Goal: Obtain resource: Download file/media

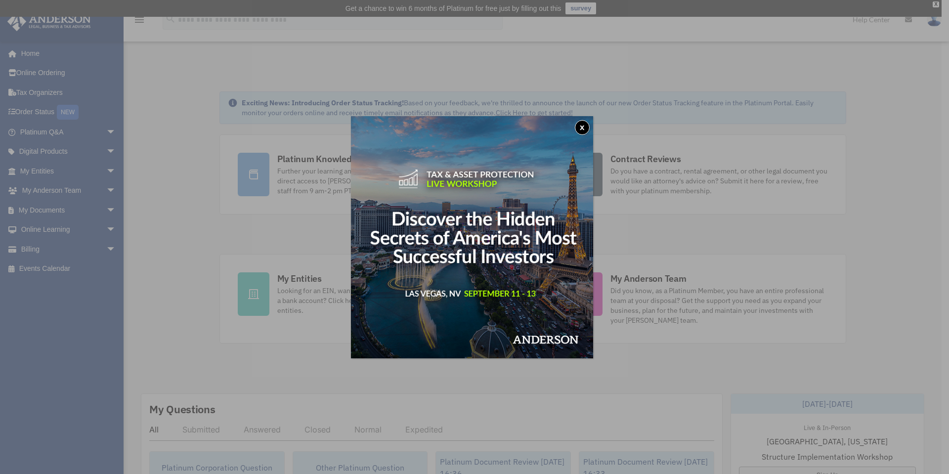
click at [582, 126] on button "x" at bounding box center [582, 127] width 15 height 15
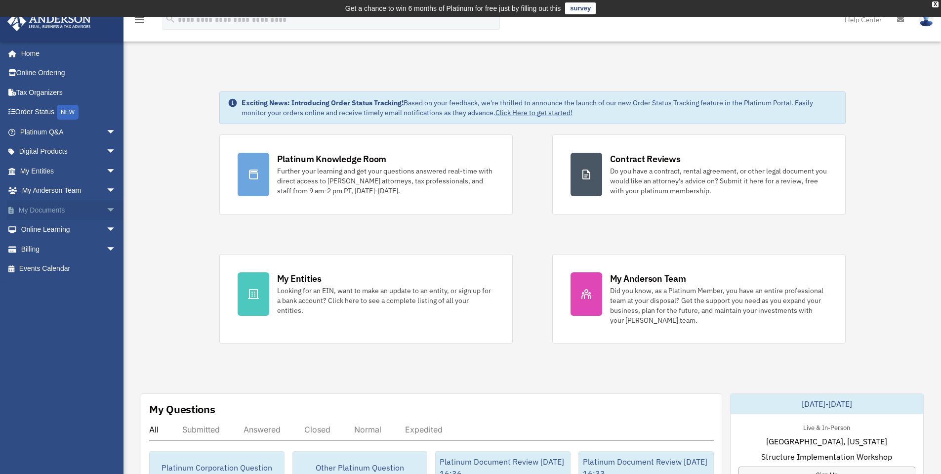
click at [106, 206] on span "arrow_drop_down" at bounding box center [116, 210] width 20 height 20
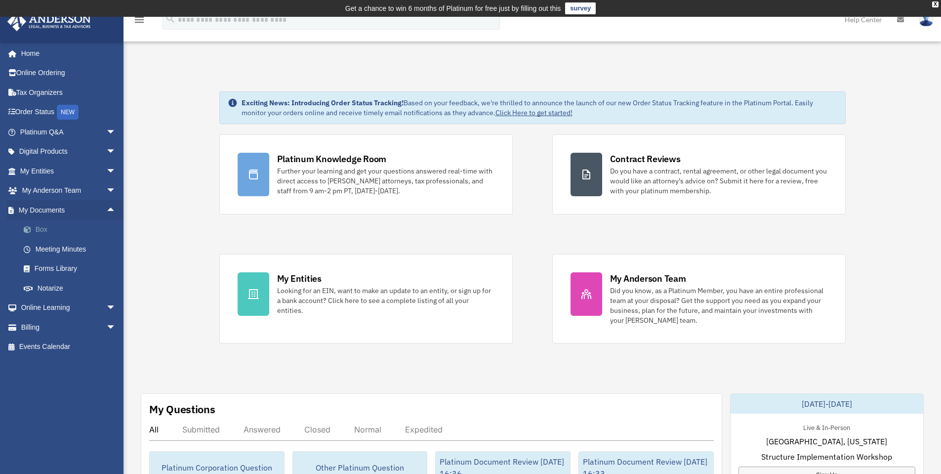
click at [49, 227] on link "Box" at bounding box center [72, 230] width 117 height 20
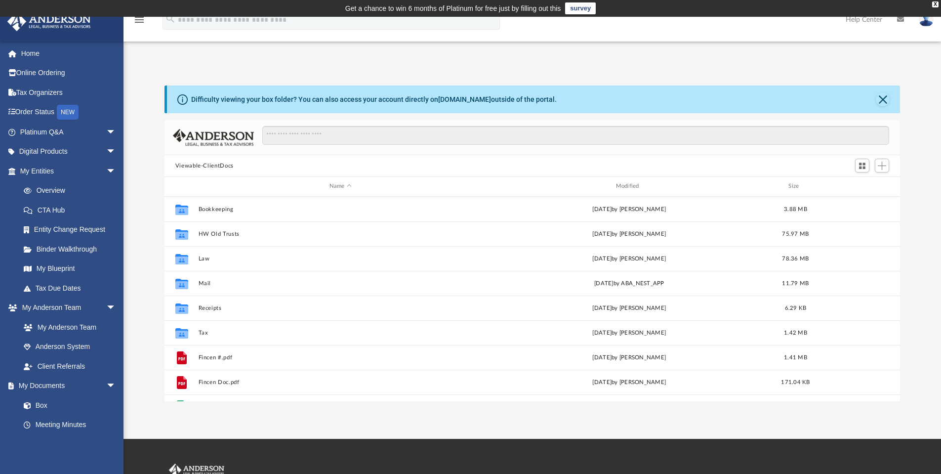
scroll to position [217, 728]
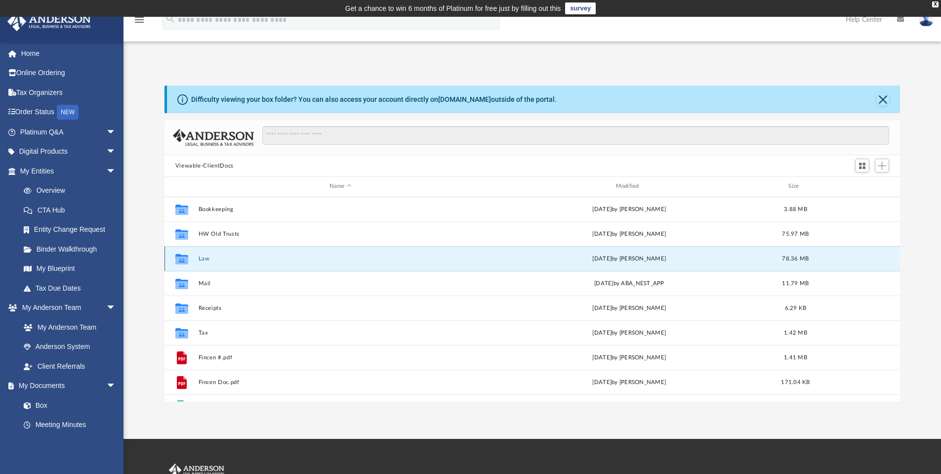
click at [200, 258] on button "Law" at bounding box center [340, 258] width 285 height 6
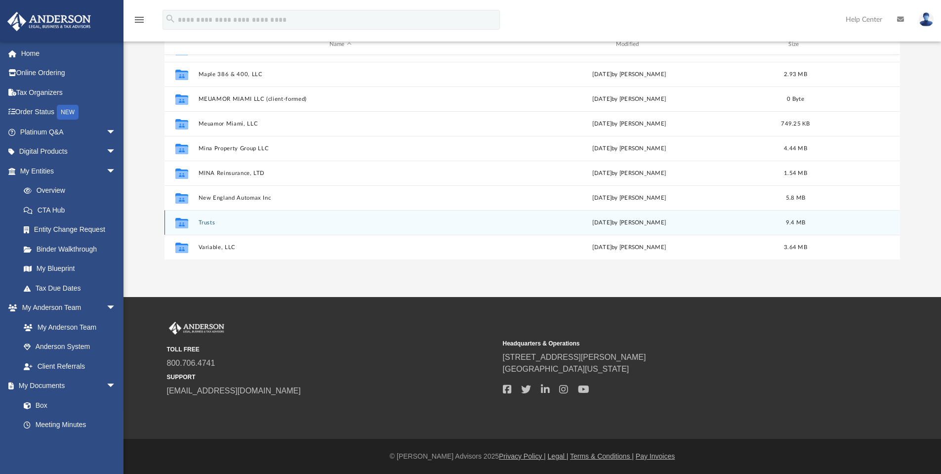
scroll to position [339, 0]
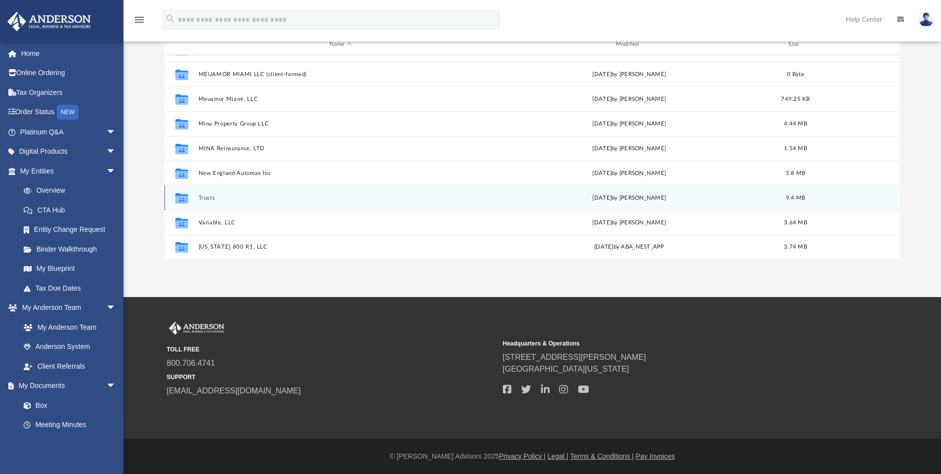
click at [206, 197] on button "Trusts" at bounding box center [340, 198] width 285 height 6
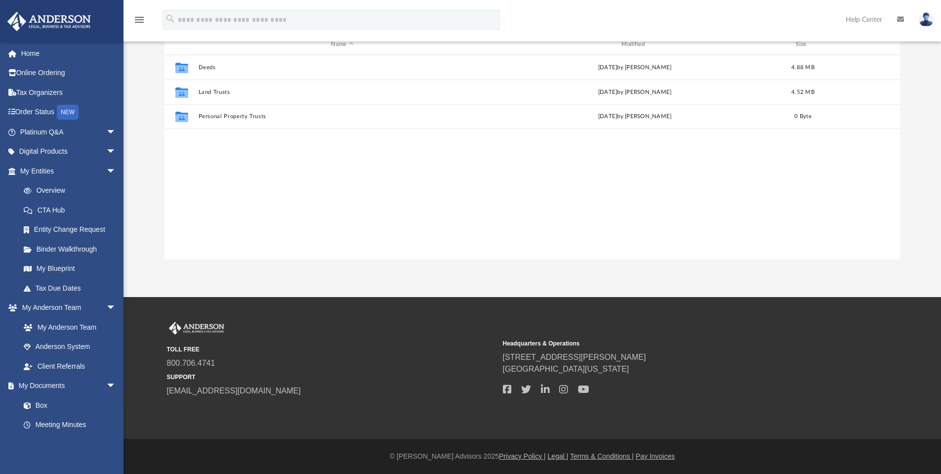
scroll to position [92, 0]
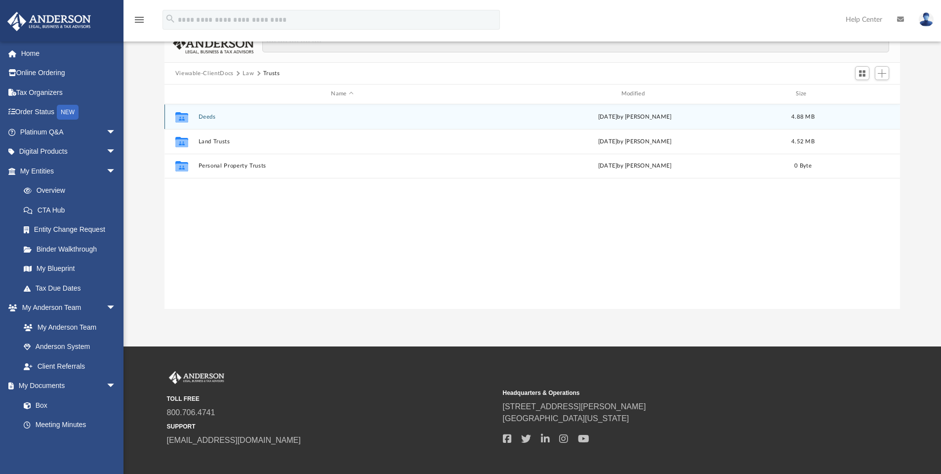
click at [634, 114] on div "today by Mona Ramoser" at bounding box center [635, 116] width 288 height 9
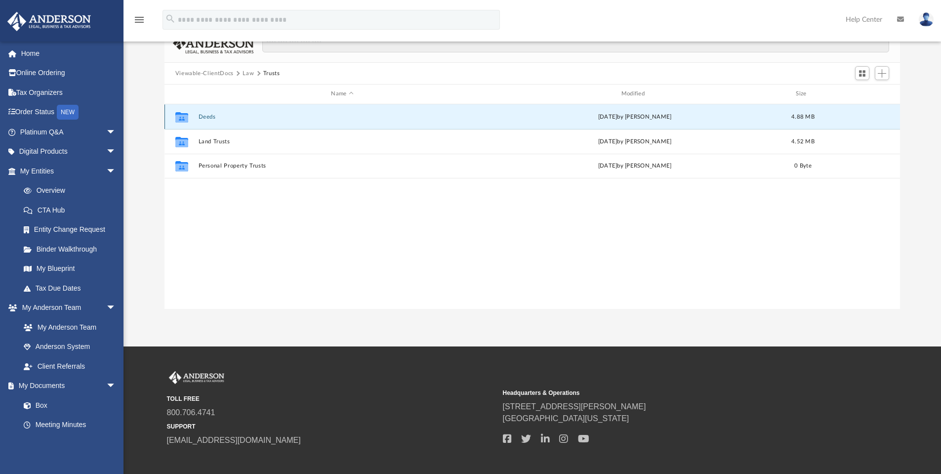
click at [200, 116] on button "Deeds" at bounding box center [342, 117] width 288 height 6
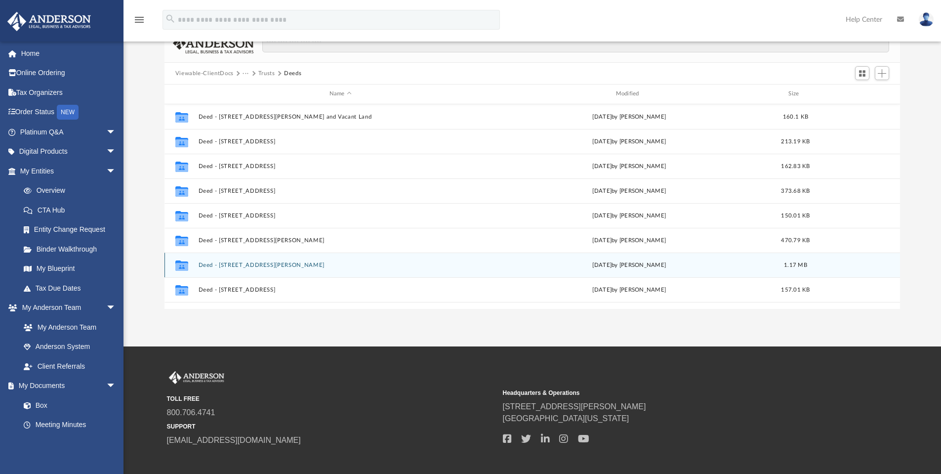
click at [266, 265] on button "Deed - 17141 Collins Avenue, Unit 3701" at bounding box center [340, 265] width 285 height 6
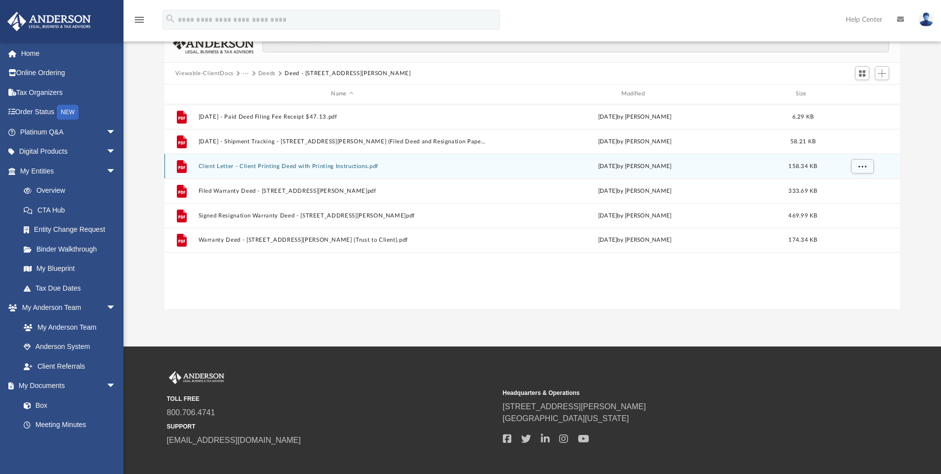
click at [252, 162] on div "File Client Letter - Client Printing Deed with Printing Instructions.pdf today …" at bounding box center [533, 166] width 736 height 25
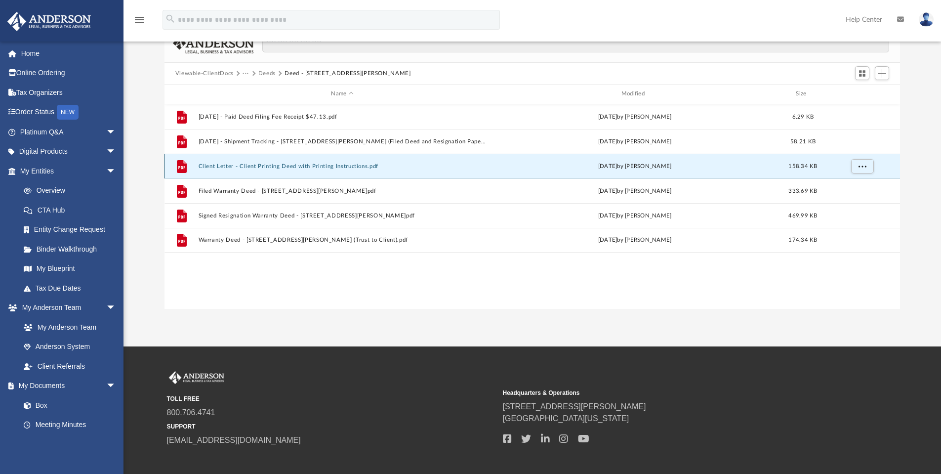
click at [249, 165] on button "Client Letter - Client Printing Deed with Printing Instructions.pdf" at bounding box center [342, 166] width 288 height 6
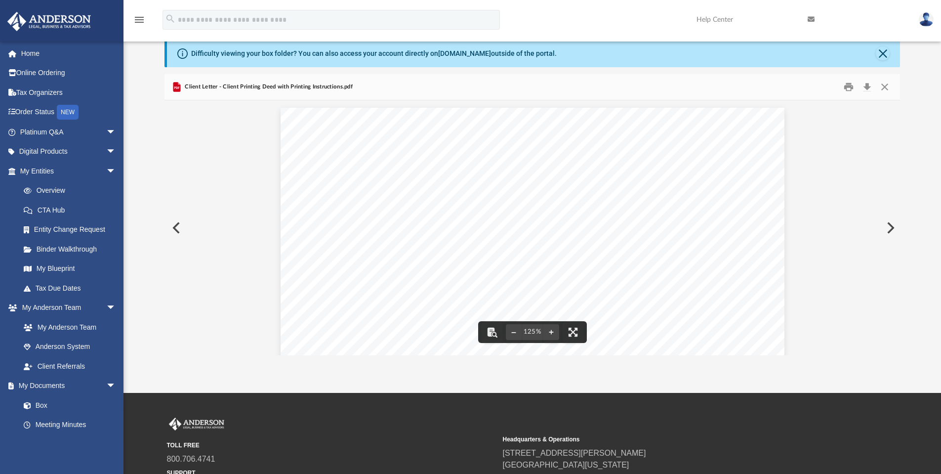
scroll to position [0, 0]
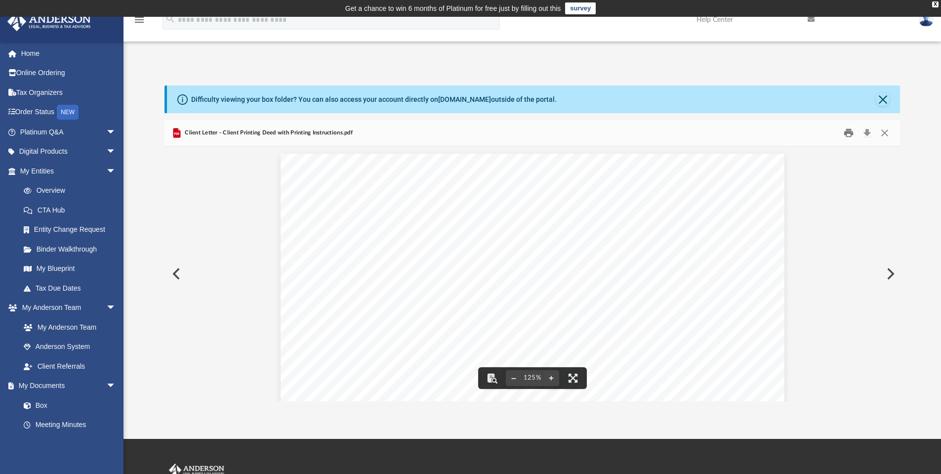
click at [847, 135] on button "Print" at bounding box center [849, 132] width 20 height 15
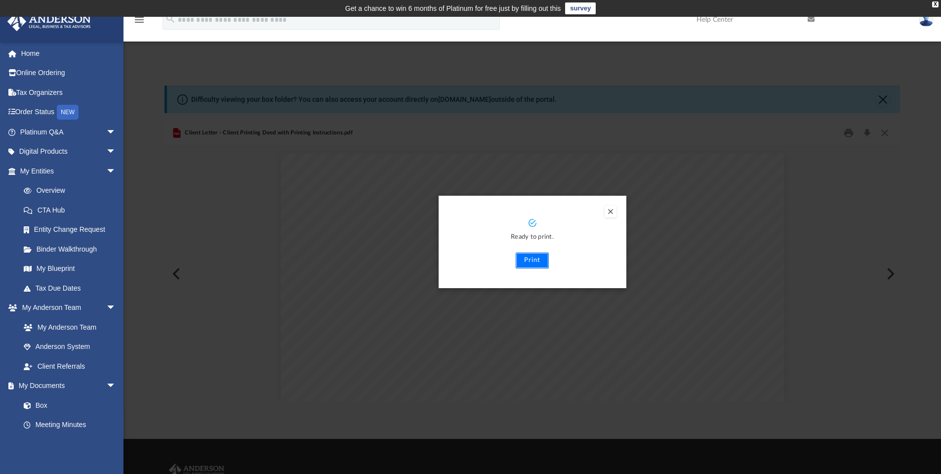
click at [535, 264] on button "Print" at bounding box center [532, 260] width 33 height 16
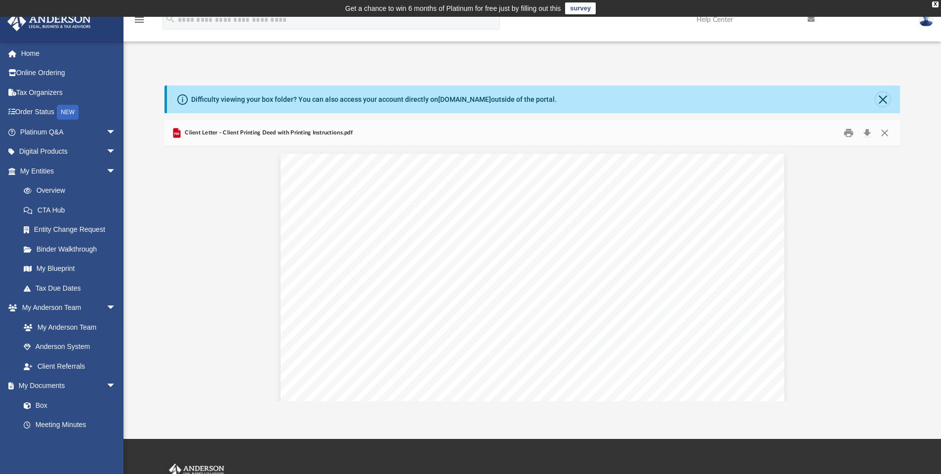
click at [883, 96] on button "Close" at bounding box center [883, 99] width 14 height 14
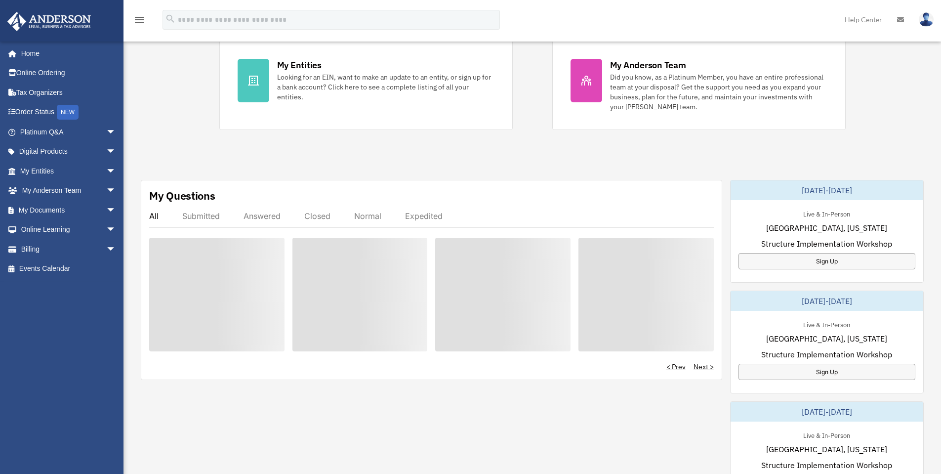
scroll to position [214, 0]
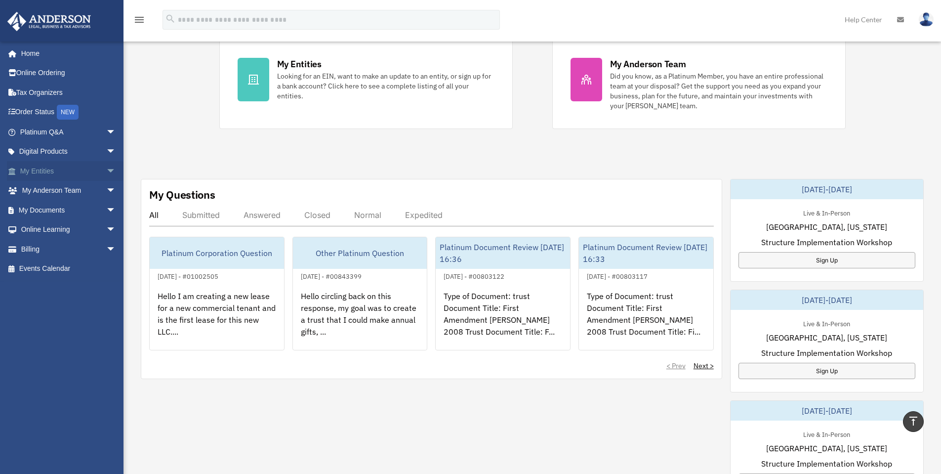
click at [73, 167] on link "My Entities arrow_drop_down" at bounding box center [69, 171] width 124 height 20
click at [106, 206] on span "arrow_drop_down" at bounding box center [116, 210] width 20 height 20
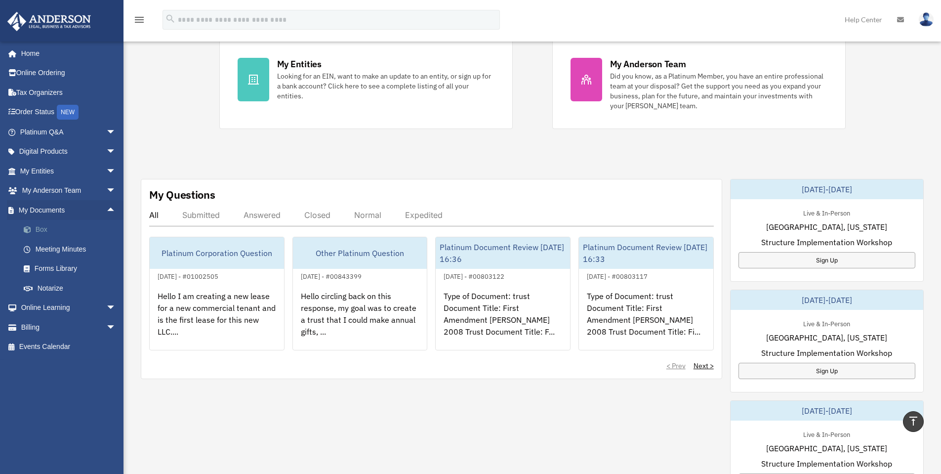
click at [53, 232] on link "Box" at bounding box center [72, 230] width 117 height 20
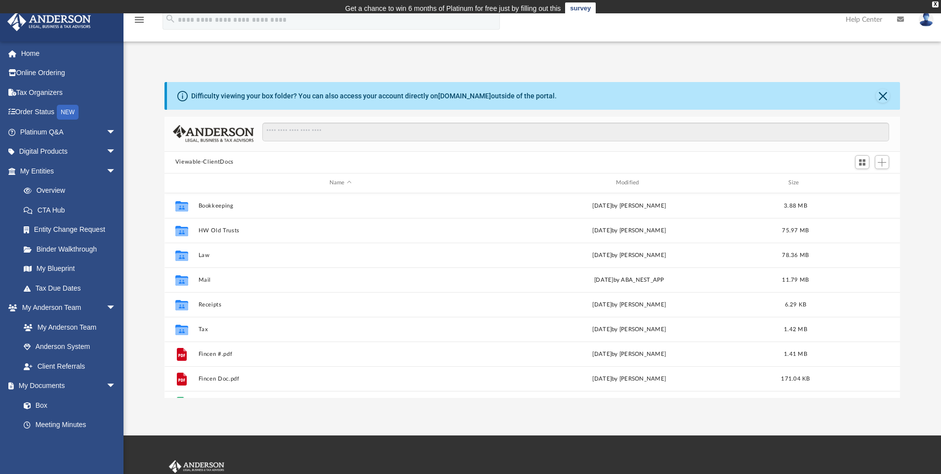
scroll to position [217, 728]
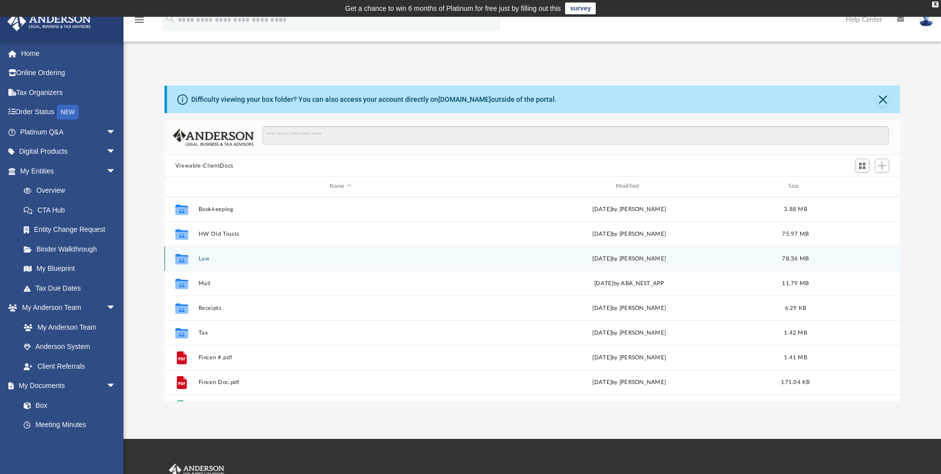
click at [188, 256] on icon "grid" at bounding box center [181, 258] width 13 height 10
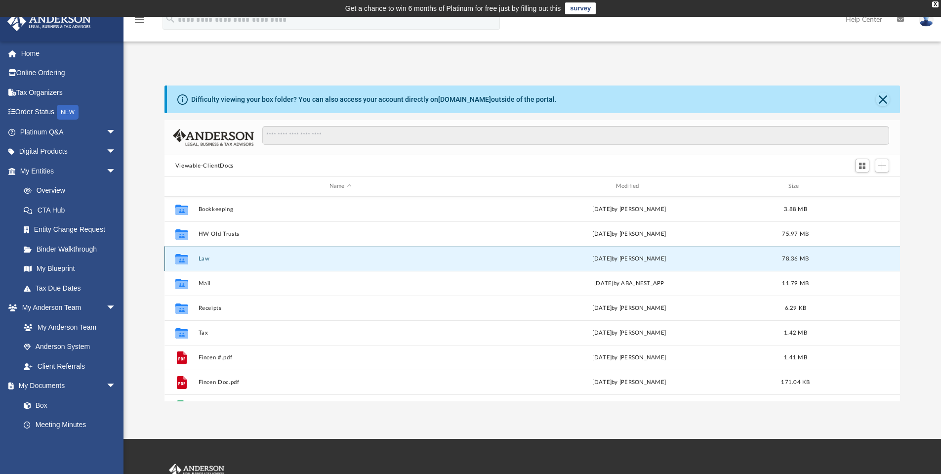
click at [608, 257] on span "today" at bounding box center [601, 257] width 19 height 5
click at [204, 256] on button "Law" at bounding box center [340, 258] width 285 height 6
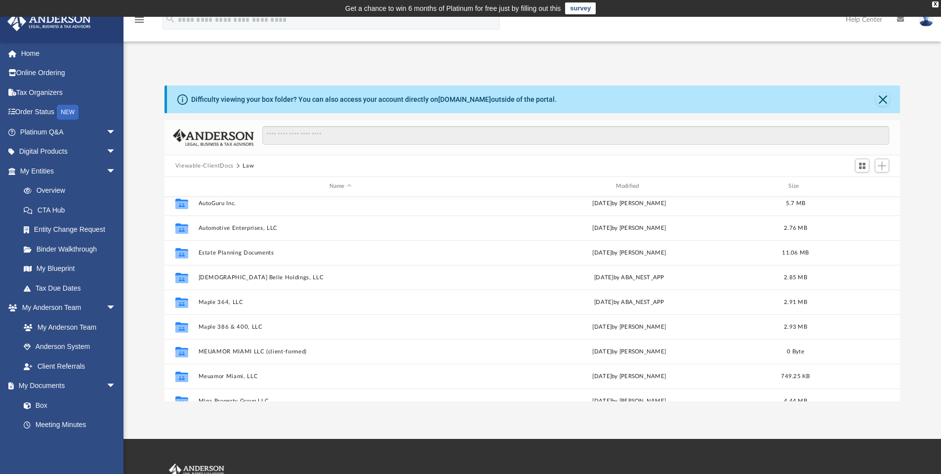
scroll to position [296, 0]
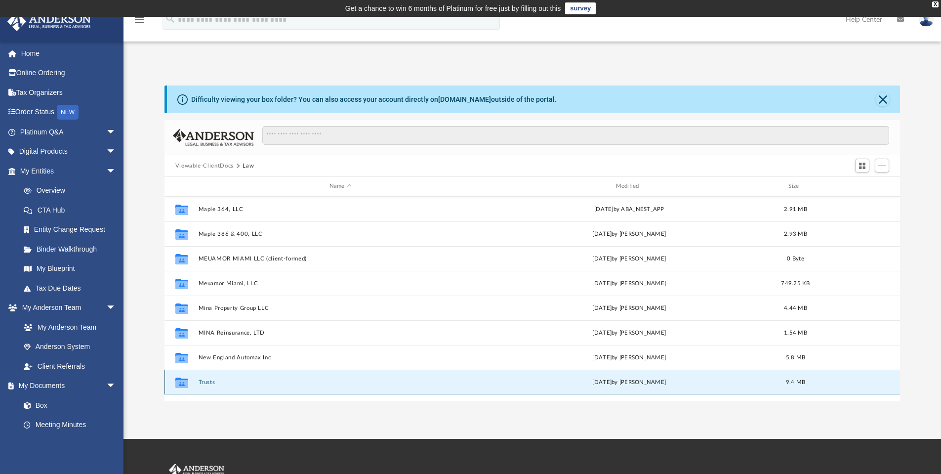
click at [198, 381] on button "Trusts" at bounding box center [340, 382] width 285 height 6
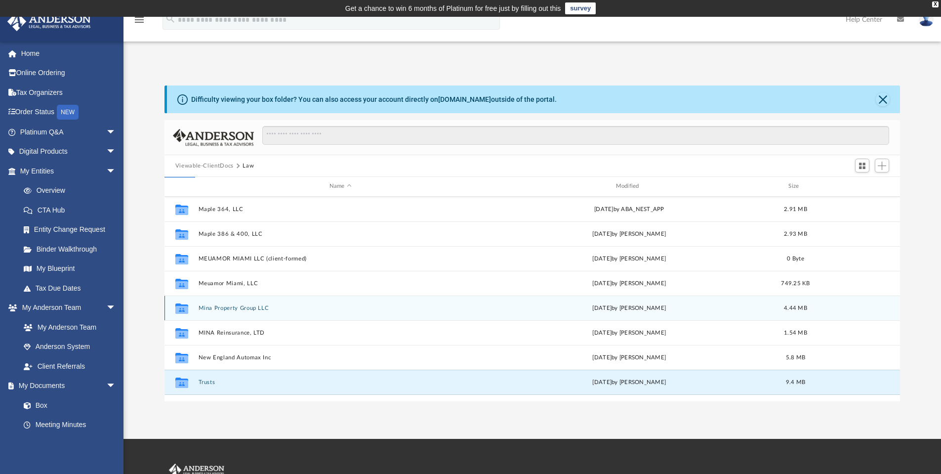
scroll to position [0, 0]
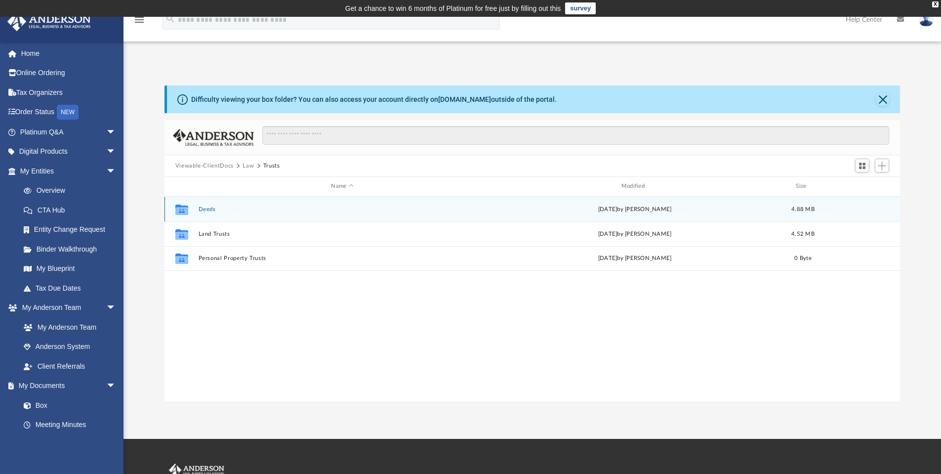
click at [238, 208] on button "Deeds" at bounding box center [342, 209] width 288 height 6
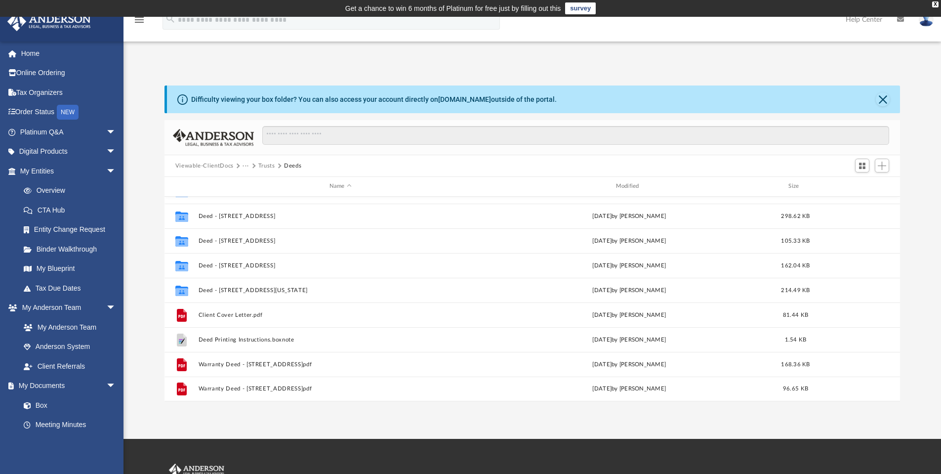
scroll to position [92, 0]
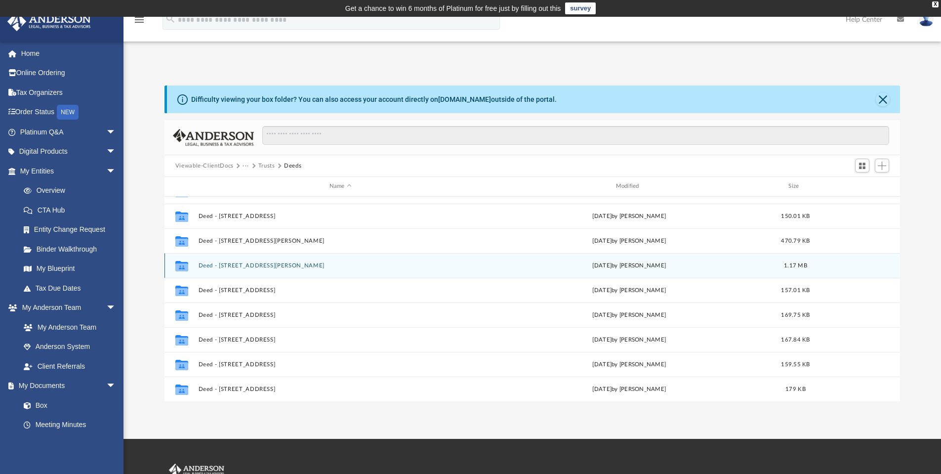
click at [201, 262] on button "Deed - 17141 Collins Avenue, Unit 3701" at bounding box center [340, 265] width 285 height 6
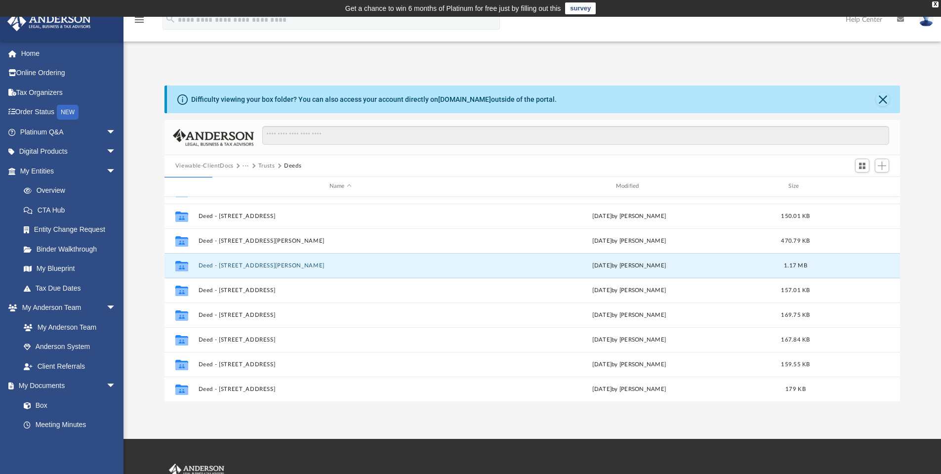
scroll to position [0, 0]
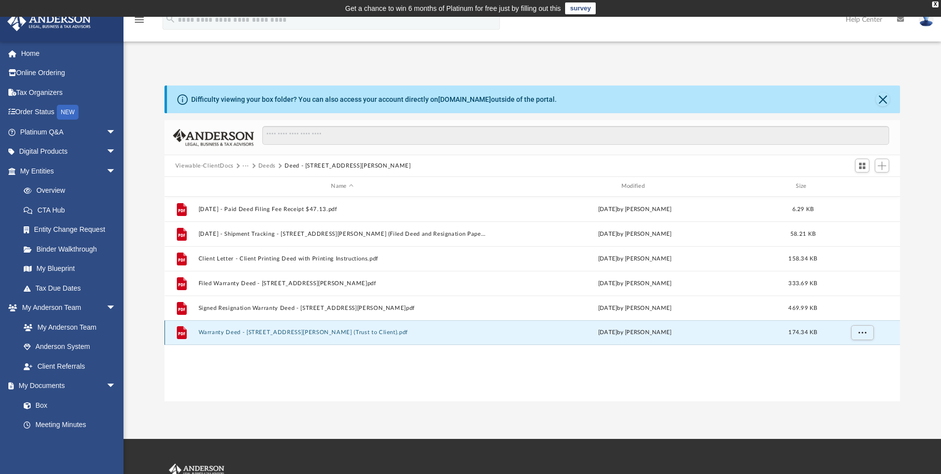
click at [204, 332] on button "Warranty Deed - 17141 Collins Avenue, Unit 3701 (Trust to Client).pdf" at bounding box center [342, 332] width 288 height 6
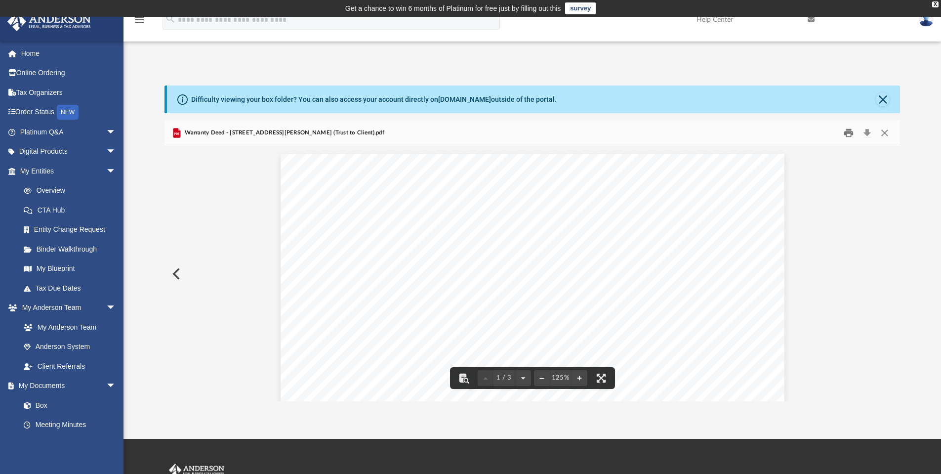
click at [847, 128] on button "Print" at bounding box center [849, 132] width 20 height 15
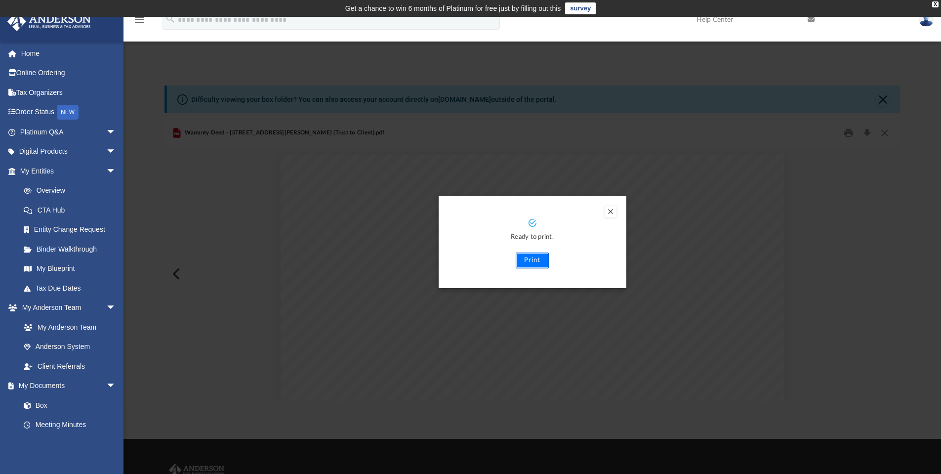
click at [533, 261] on button "Print" at bounding box center [532, 260] width 33 height 16
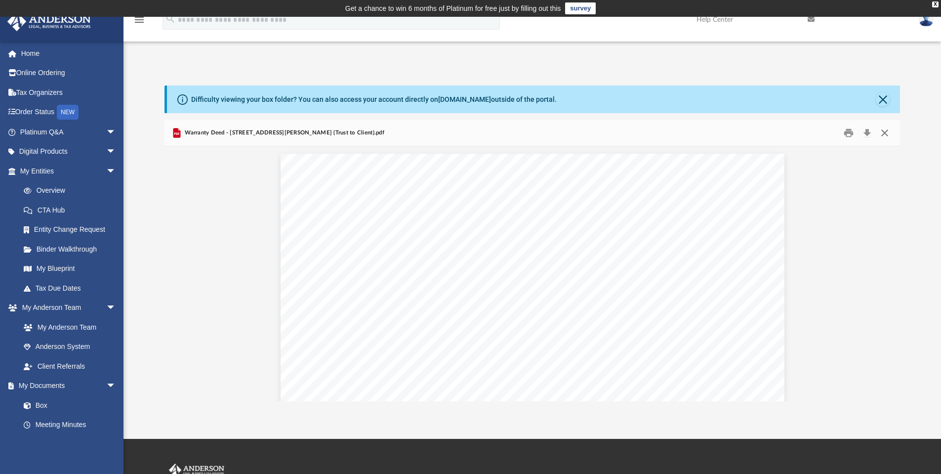
click at [884, 133] on button "Close" at bounding box center [885, 132] width 18 height 15
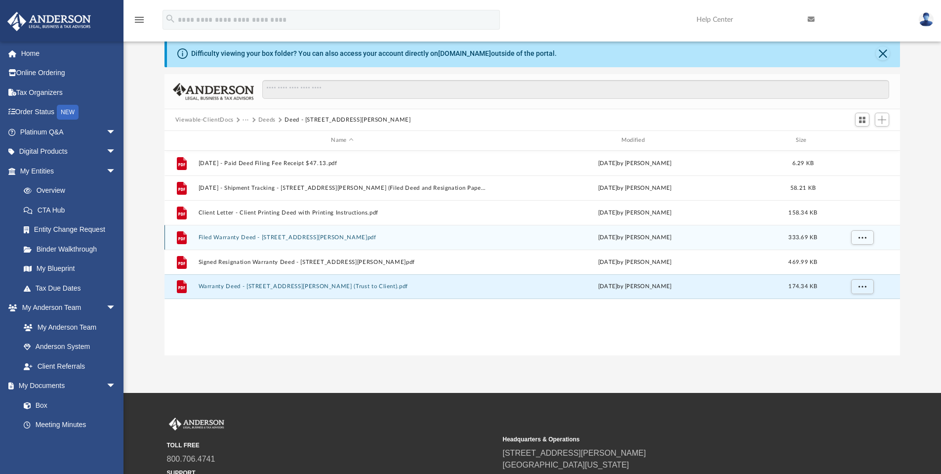
scroll to position [142, 0]
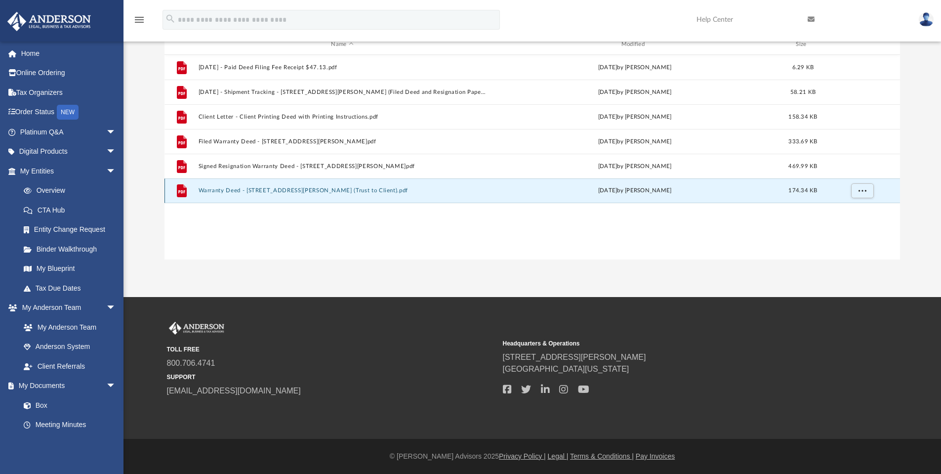
click at [329, 190] on button "Warranty Deed - 17141 Collins Avenue, Unit 3701 (Trust to Client).pdf" at bounding box center [342, 190] width 288 height 6
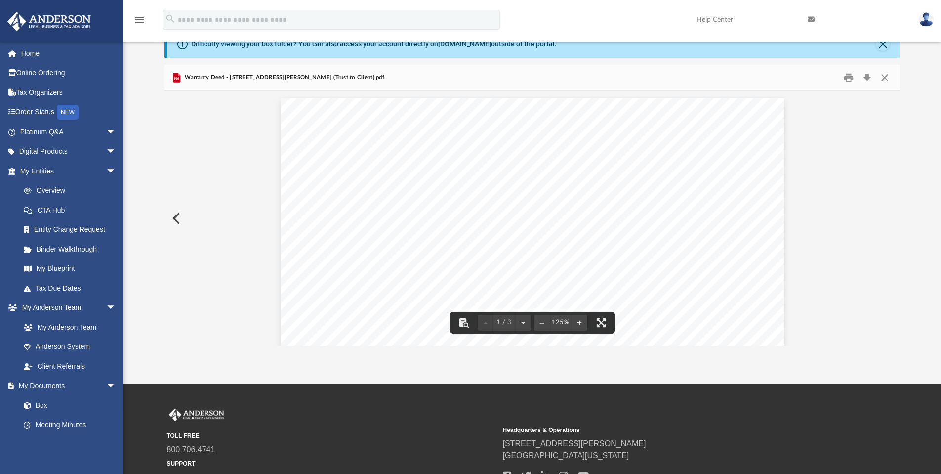
scroll to position [0, 0]
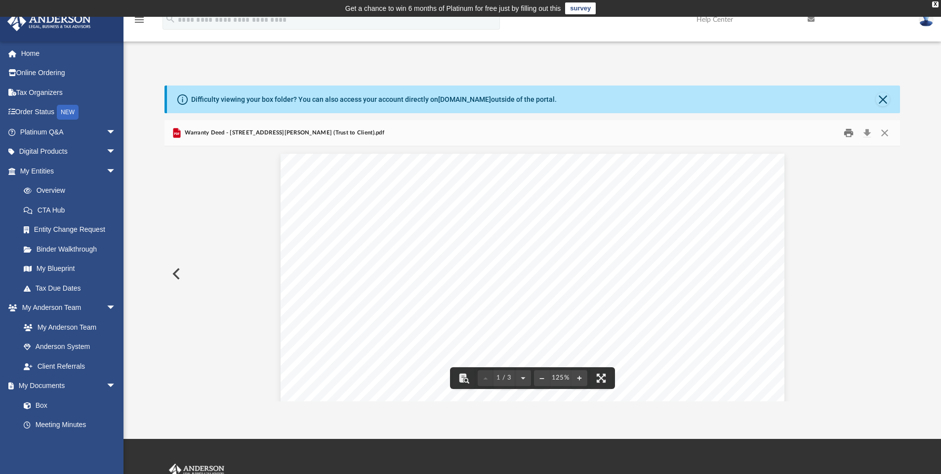
click at [850, 132] on button "Print" at bounding box center [849, 132] width 20 height 15
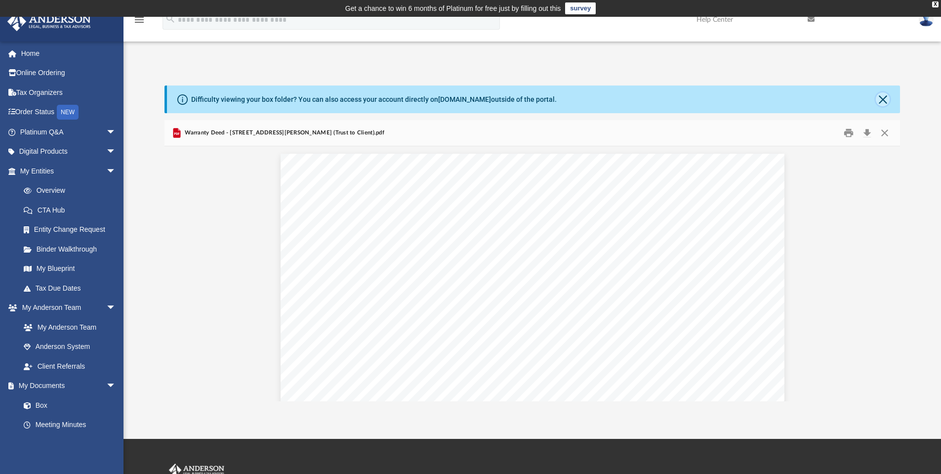
click at [885, 95] on button "Close" at bounding box center [883, 99] width 14 height 14
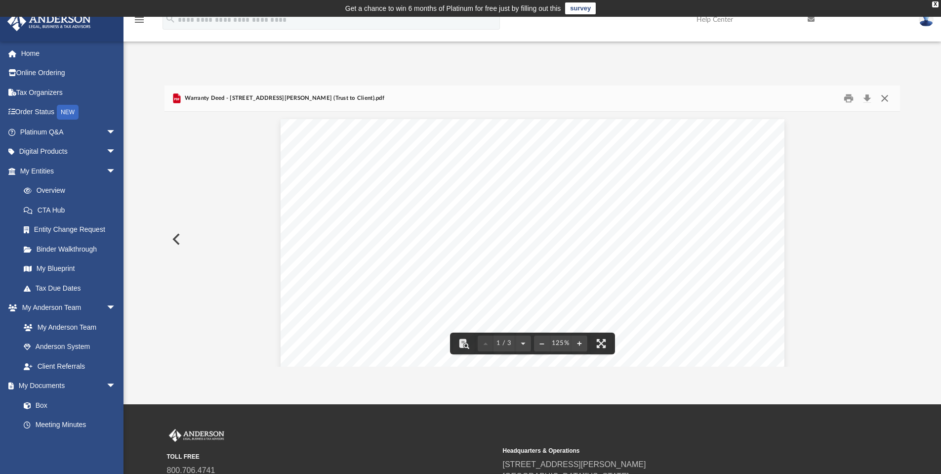
click at [885, 96] on button "Close" at bounding box center [885, 98] width 18 height 15
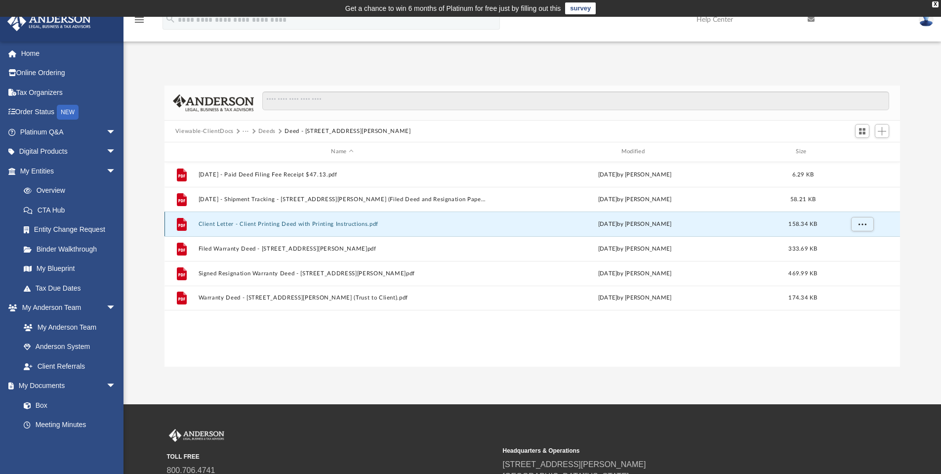
click at [280, 223] on button "Client Letter - Client Printing Deed with Printing Instructions.pdf" at bounding box center [342, 224] width 288 height 6
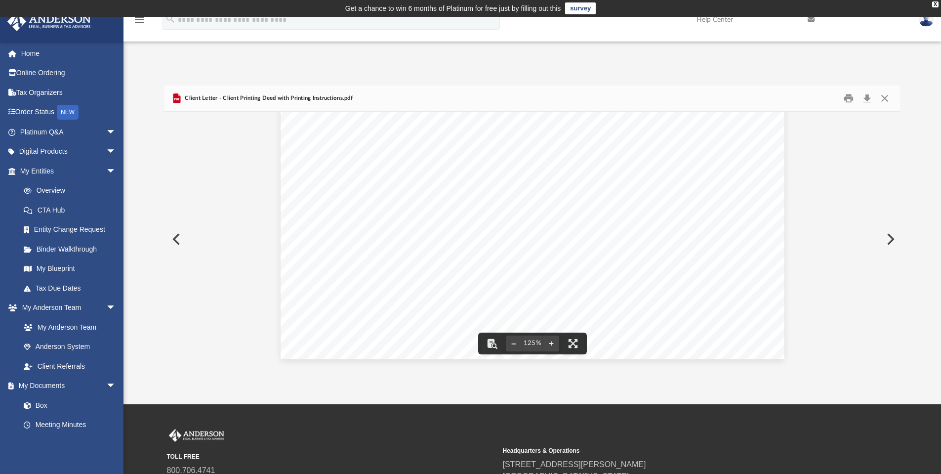
scroll to position [264, 0]
click at [847, 94] on button "Print" at bounding box center [849, 98] width 20 height 15
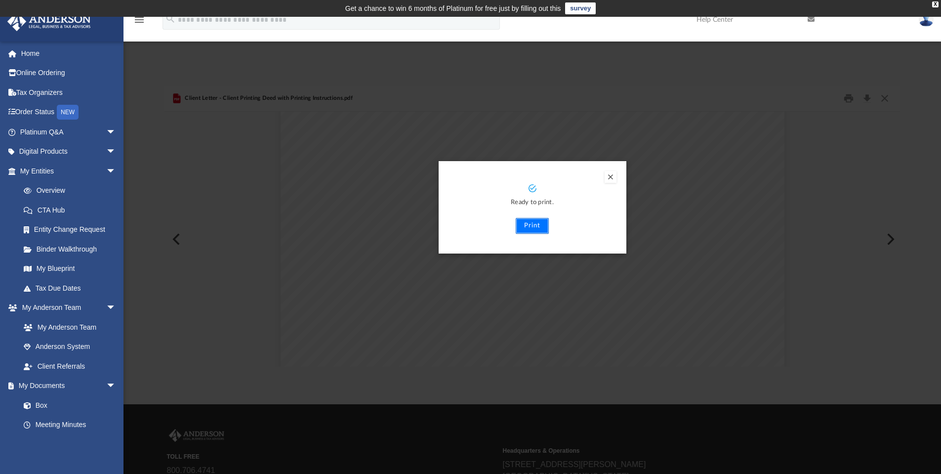
click at [523, 219] on button "Print" at bounding box center [532, 226] width 33 height 16
